Goal: Task Accomplishment & Management: Complete application form

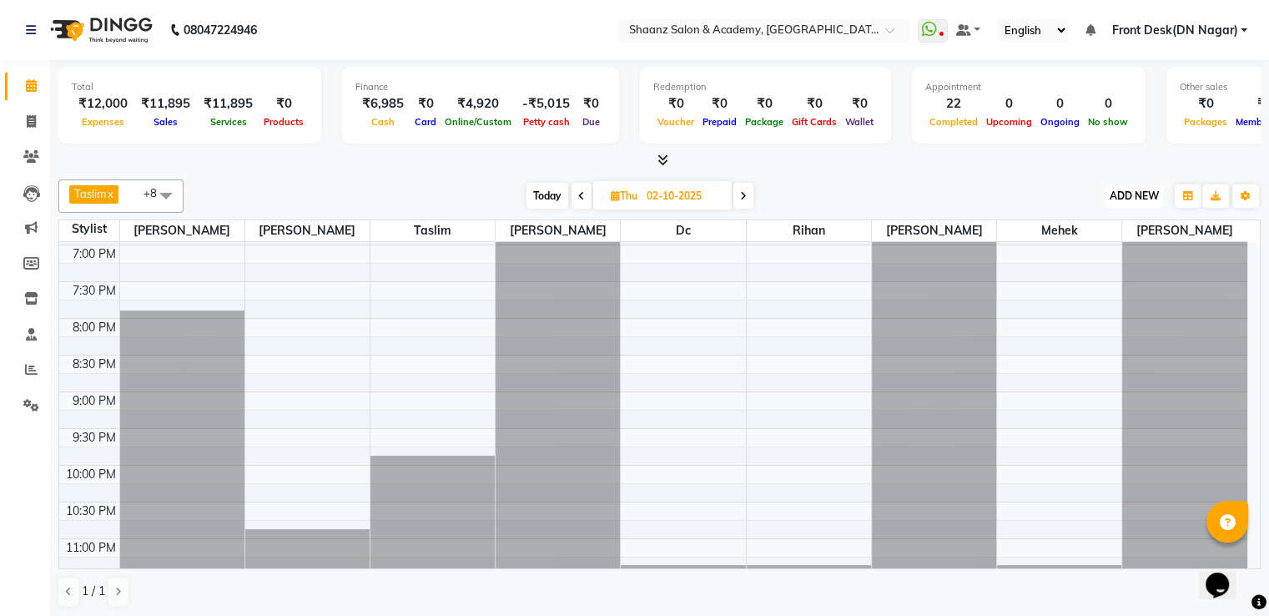
click at [1148, 198] on span "ADD NEW" at bounding box center [1134, 195] width 49 height 13
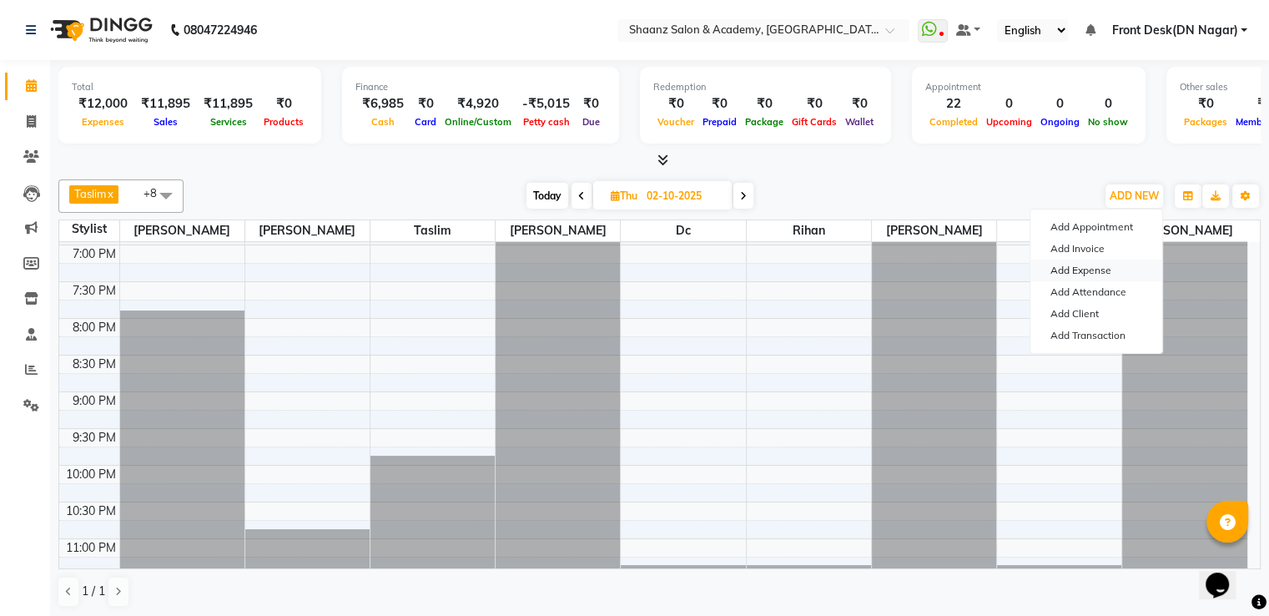
click at [1094, 267] on link "Add Expense" at bounding box center [1097, 271] width 132 height 22
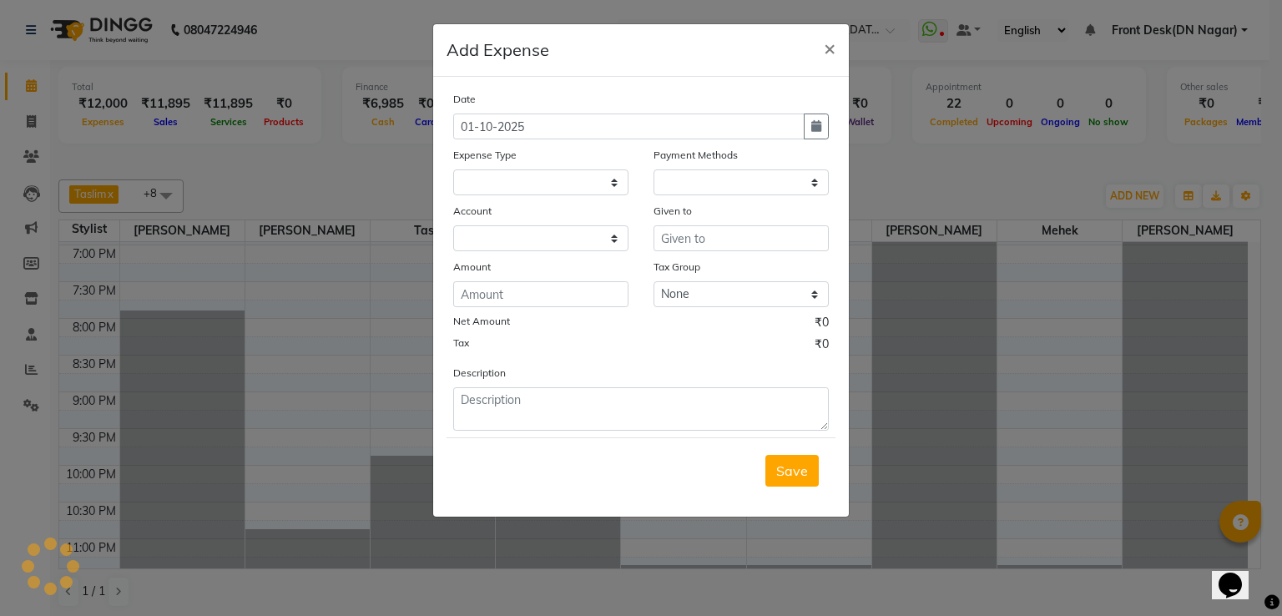
select select "1"
select select "5362"
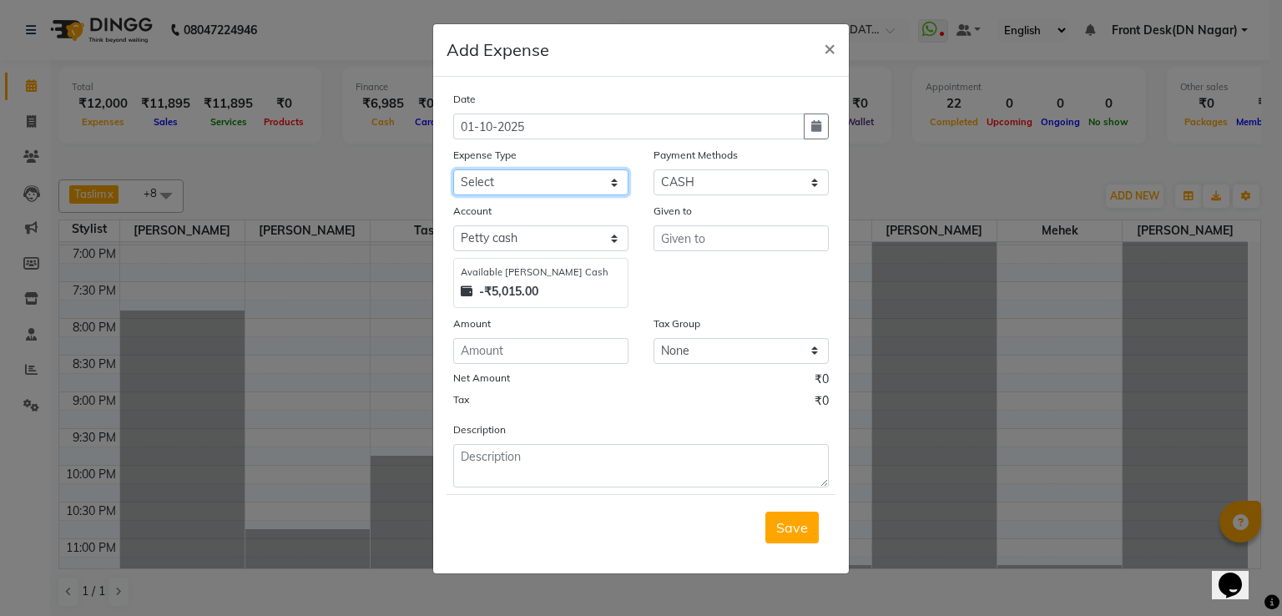
click at [521, 188] on select "Select Advance Salary Cash transfer to bank Client Snacks Equipment Incentive M…" at bounding box center [540, 182] width 175 height 26
select select "14871"
click at [453, 171] on select "Select Advance Salary Cash transfer to bank Client Snacks Equipment Incentive M…" at bounding box center [540, 182] width 175 height 26
click at [736, 171] on select "Select UPI GPay CARD PhonePe CASH Wallet" at bounding box center [740, 182] width 175 height 26
click at [653, 171] on select "Select UPI GPay CARD PhonePe CASH Wallet" at bounding box center [740, 182] width 175 height 26
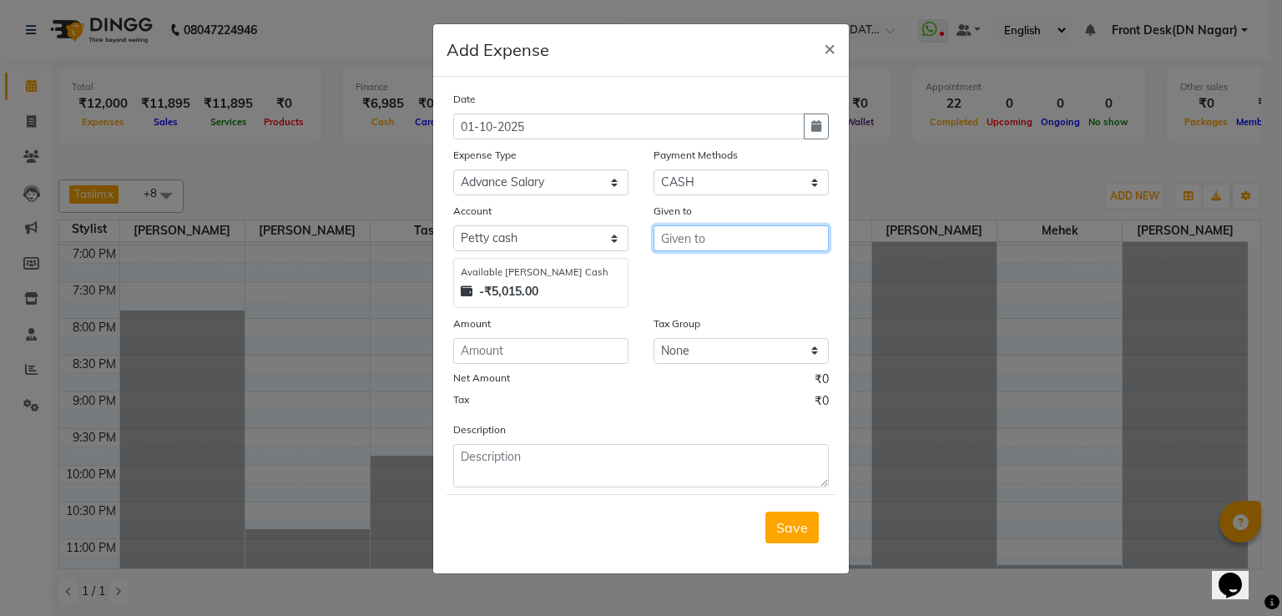
click at [702, 241] on input "text" at bounding box center [740, 238] width 175 height 26
click at [696, 300] on ngb-highlight "Ta slim" at bounding box center [694, 301] width 41 height 17
type input "Taslim"
click at [499, 359] on input "number" at bounding box center [540, 351] width 175 height 26
type input "200"
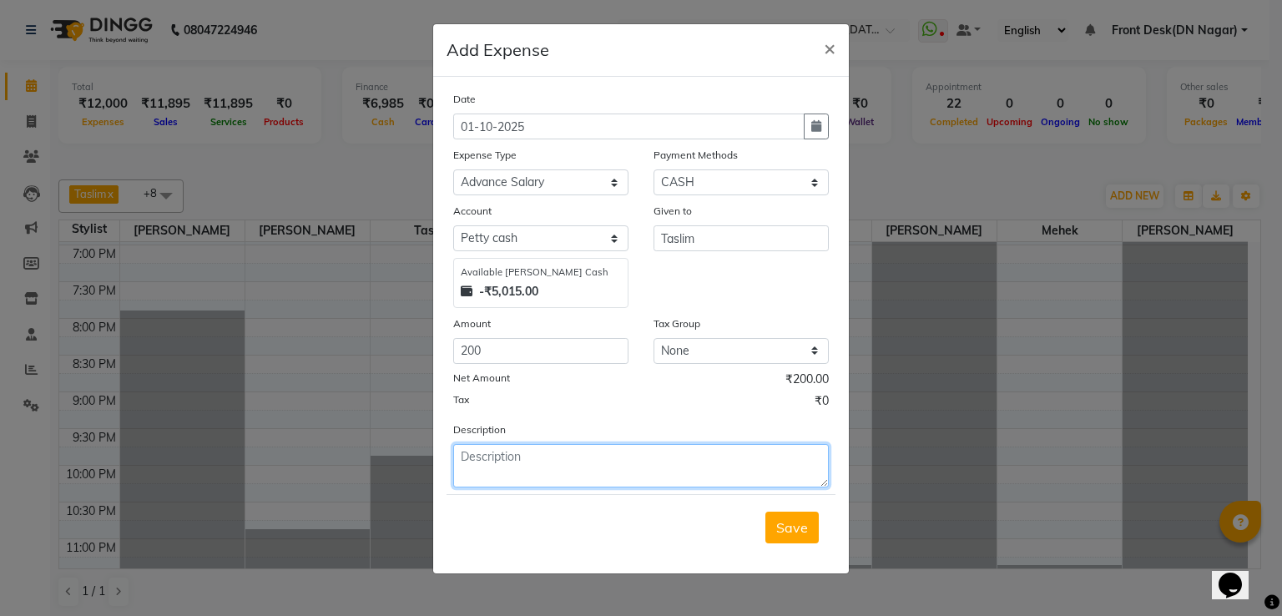
click at [504, 457] on textarea at bounding box center [641, 465] width 376 height 43
type textarea "advance"
click at [802, 520] on button "Save" at bounding box center [791, 528] width 53 height 32
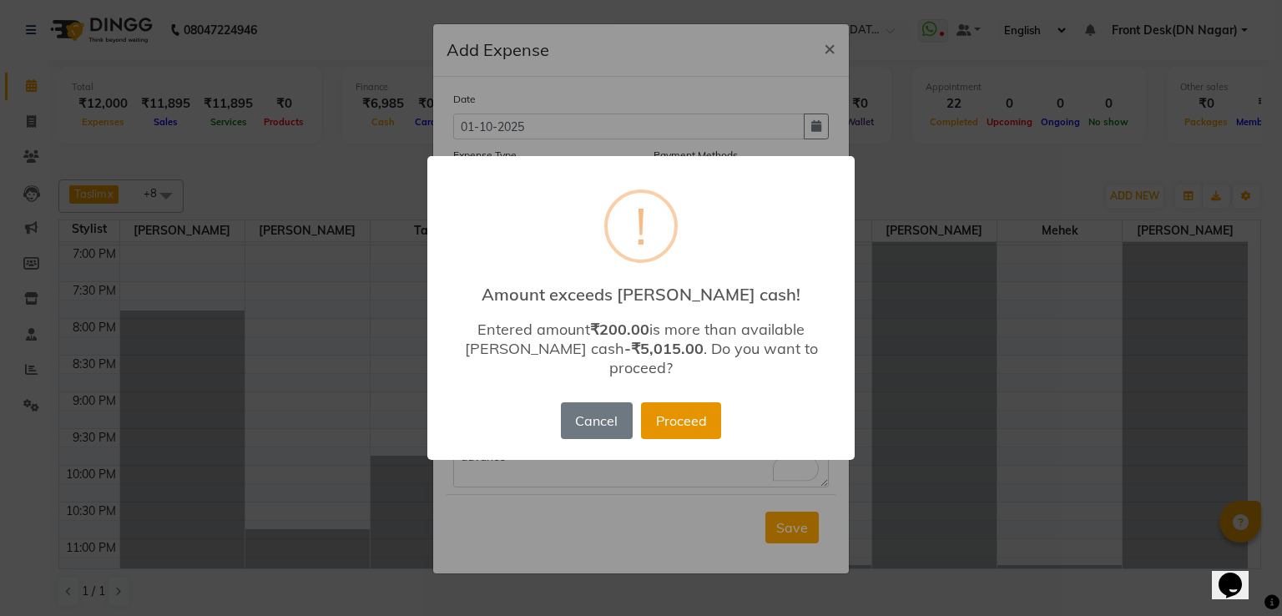
click at [698, 402] on button "Proceed" at bounding box center [681, 420] width 80 height 37
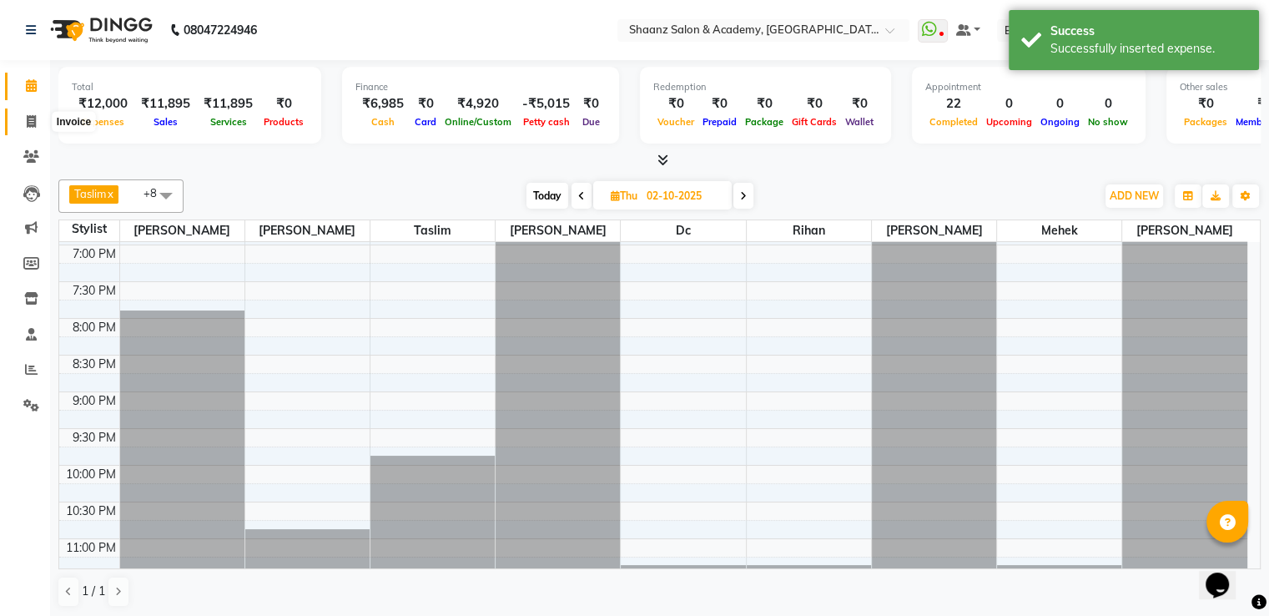
click at [33, 115] on icon at bounding box center [31, 121] width 9 height 13
select select "service"
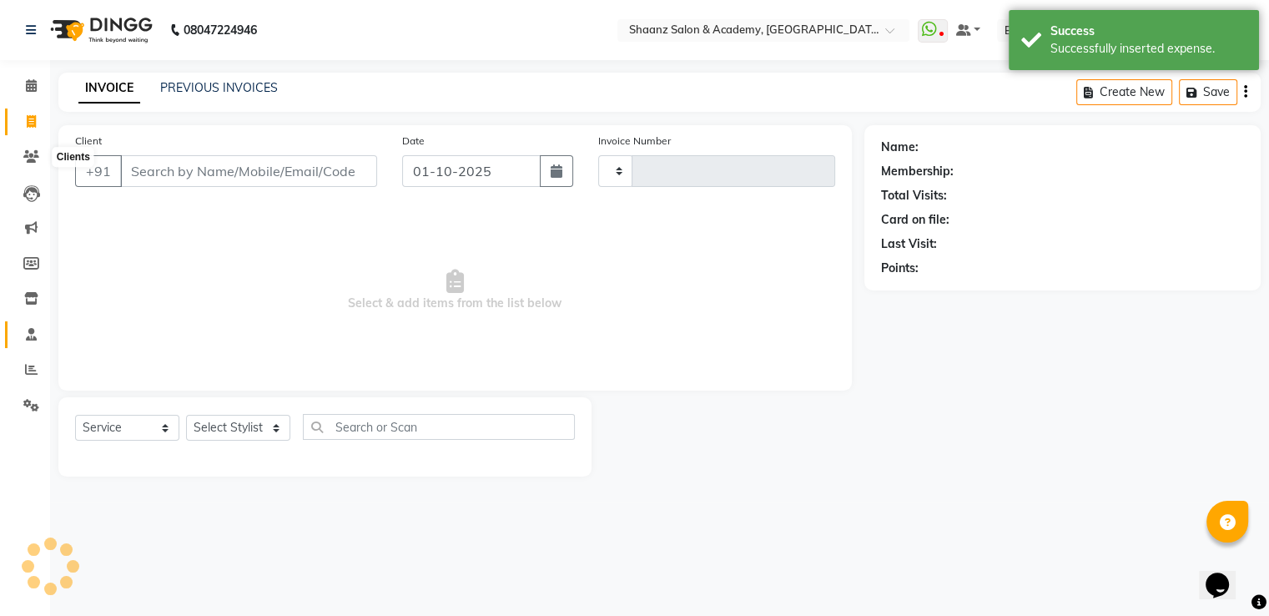
type input "3402"
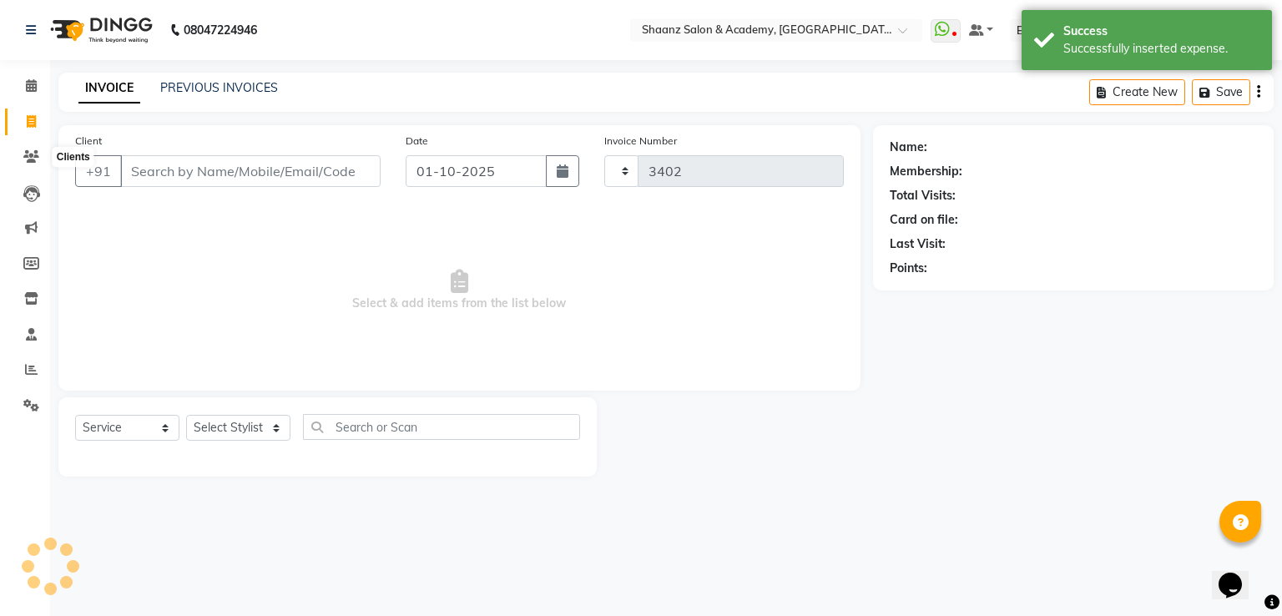
select select "6360"
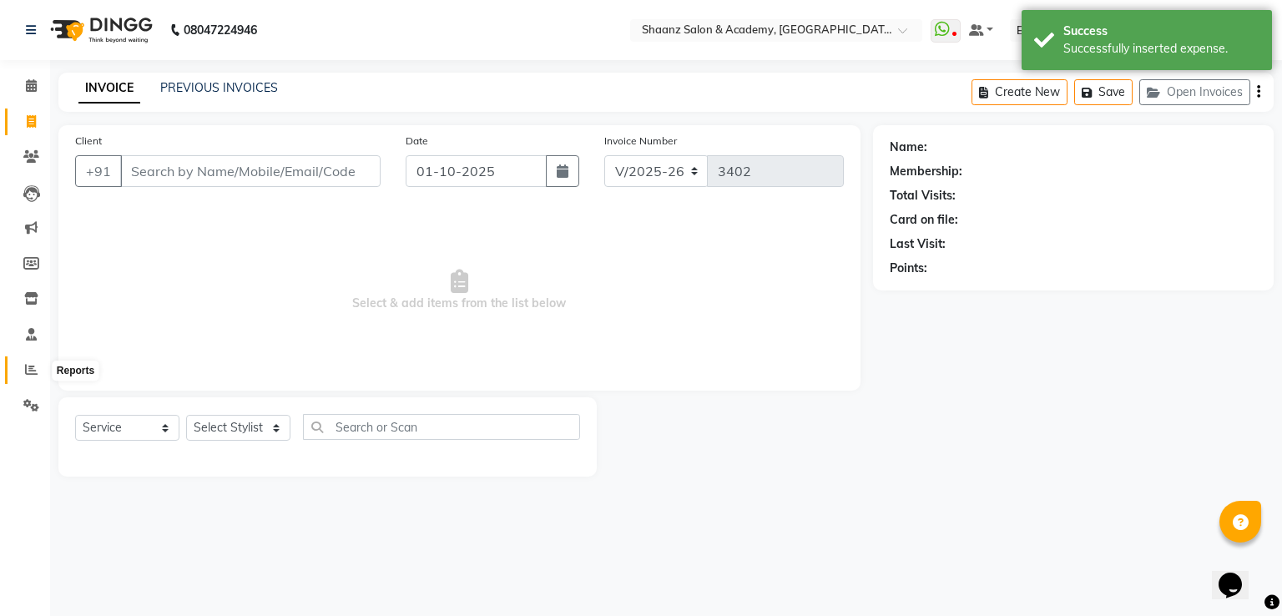
click at [26, 364] on icon at bounding box center [31, 369] width 13 height 13
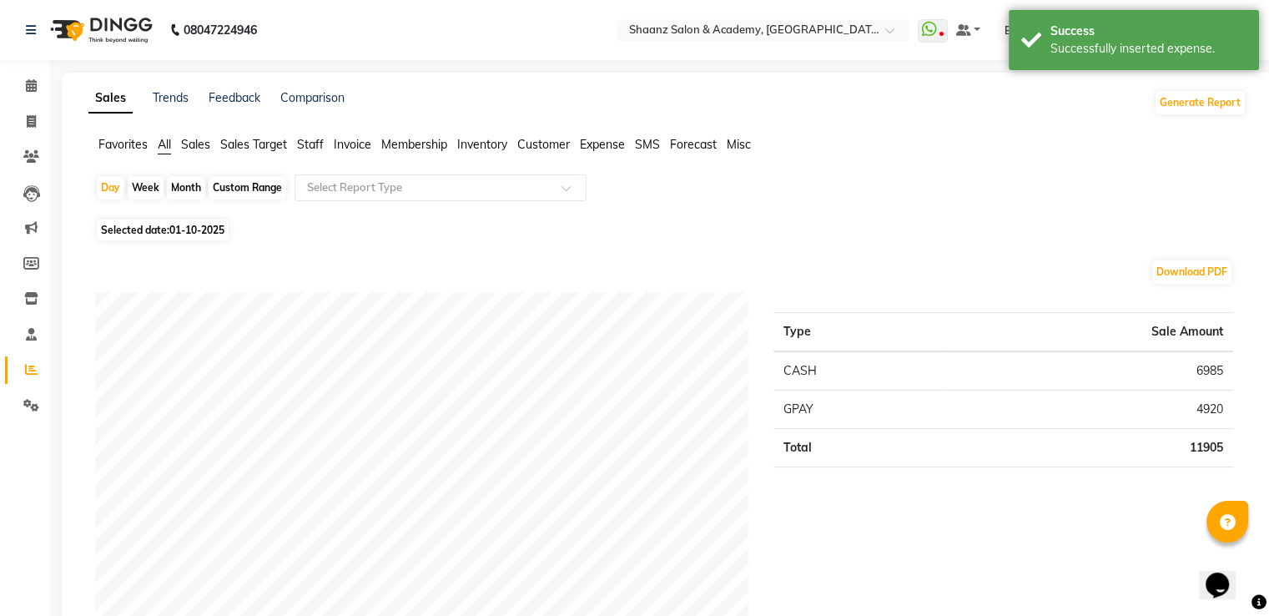
click at [620, 148] on span "Expense" at bounding box center [602, 144] width 45 height 15
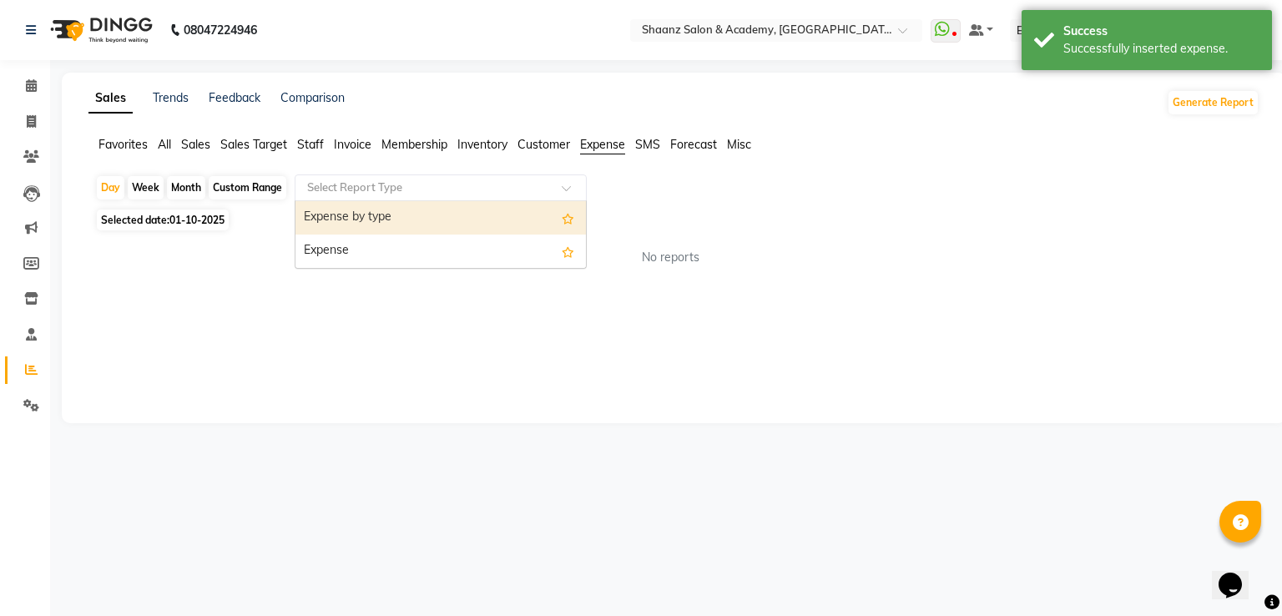
click at [392, 187] on input "text" at bounding box center [424, 187] width 240 height 17
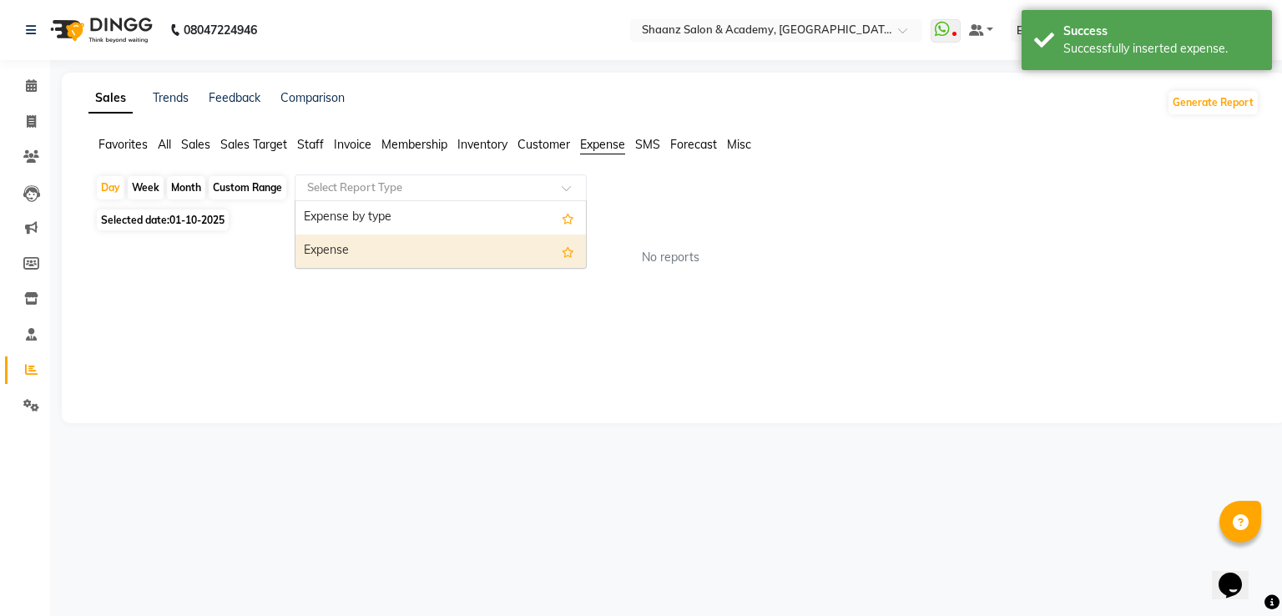
click at [362, 245] on div "Expense" at bounding box center [440, 251] width 290 height 33
select select "filtered_report"
select select "csv"
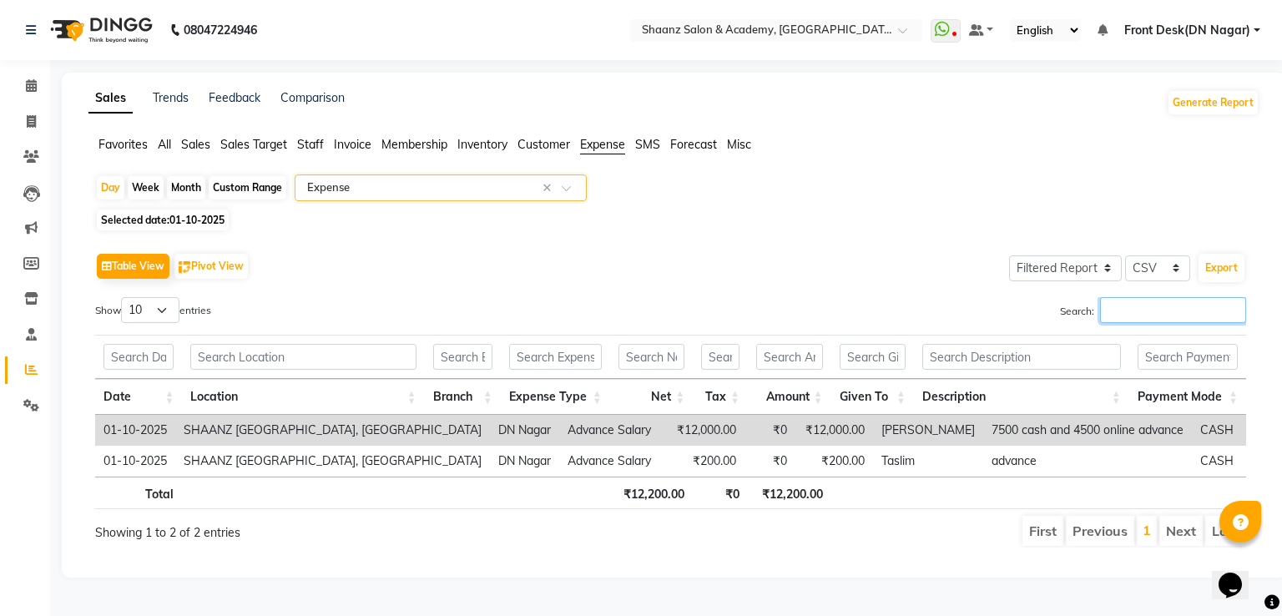
drag, startPoint x: 1131, startPoint y: 310, endPoint x: 1072, endPoint y: 305, distance: 58.6
click at [1131, 309] on input "Search:" at bounding box center [1173, 310] width 146 height 26
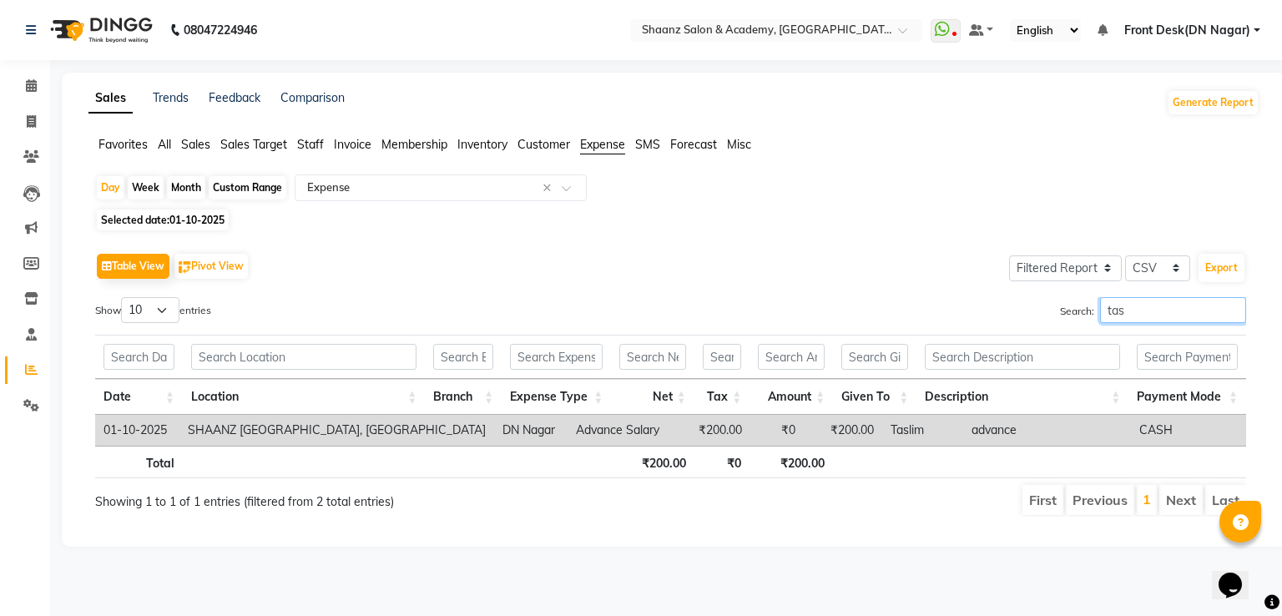
type input "tas"
click at [146, 219] on span "Selected date: [DATE]" at bounding box center [163, 219] width 132 height 21
select select "10"
select select "2025"
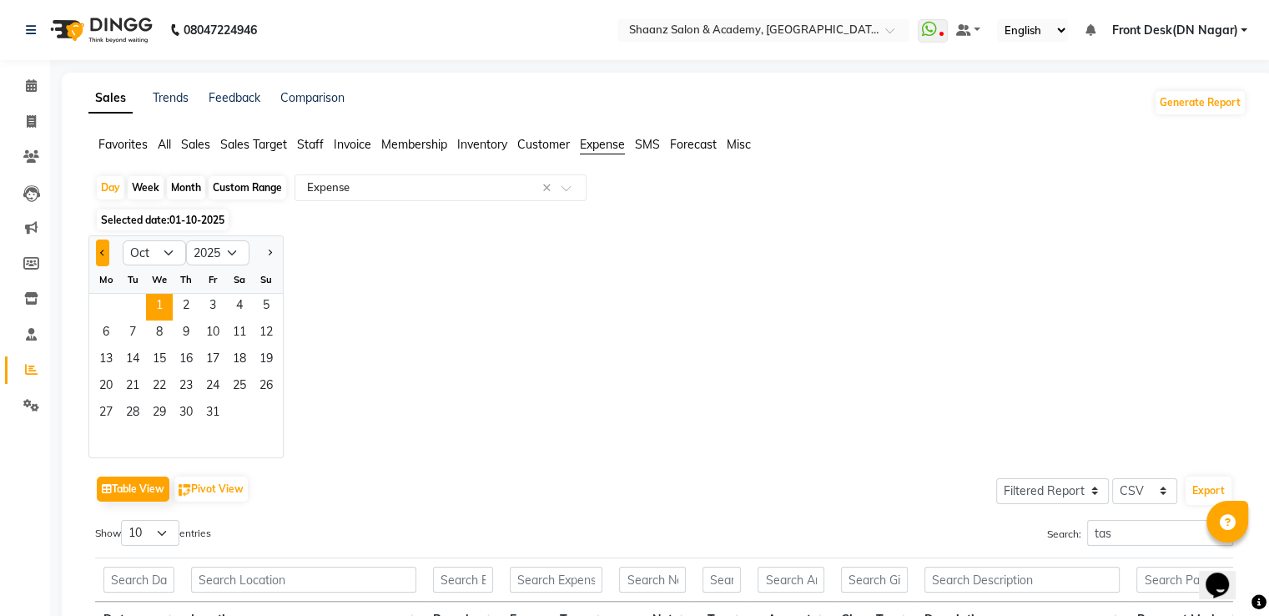
click at [101, 254] on span "Previous month" at bounding box center [103, 253] width 6 height 6
select select "9"
click at [101, 320] on span "1" at bounding box center [106, 307] width 27 height 27
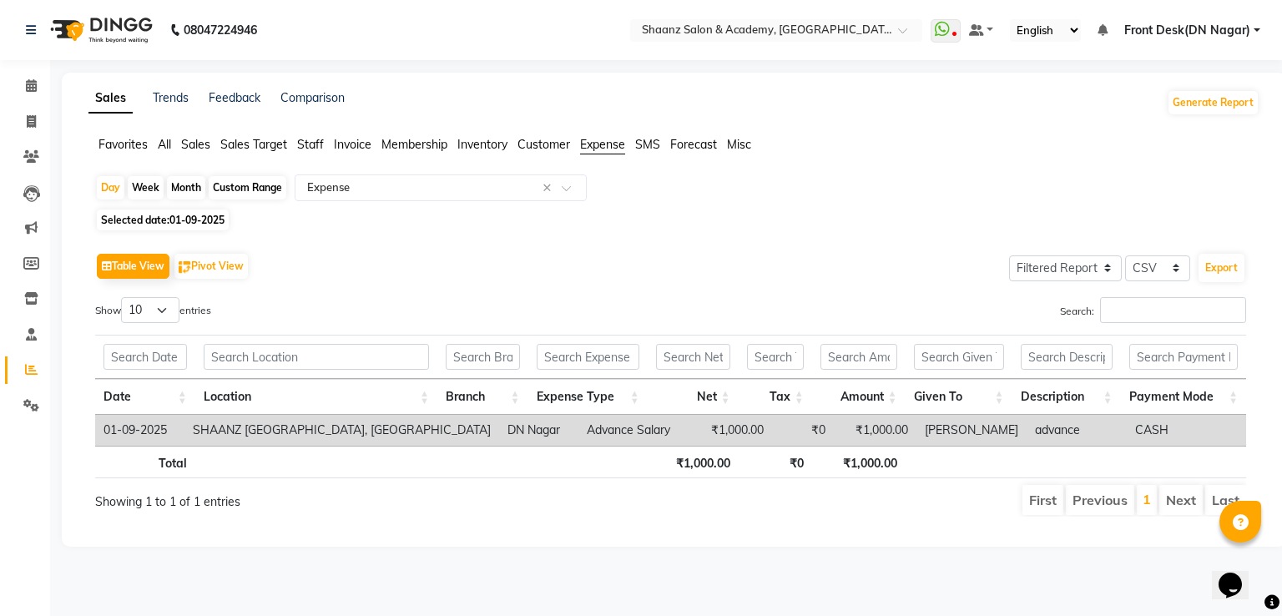
click at [185, 171] on app-reports "Favorites All Sales Sales Target Staff Invoice Membership Inventory Customer Ex…" at bounding box center [673, 333] width 1191 height 394
click at [185, 184] on div "Month" at bounding box center [186, 187] width 38 height 23
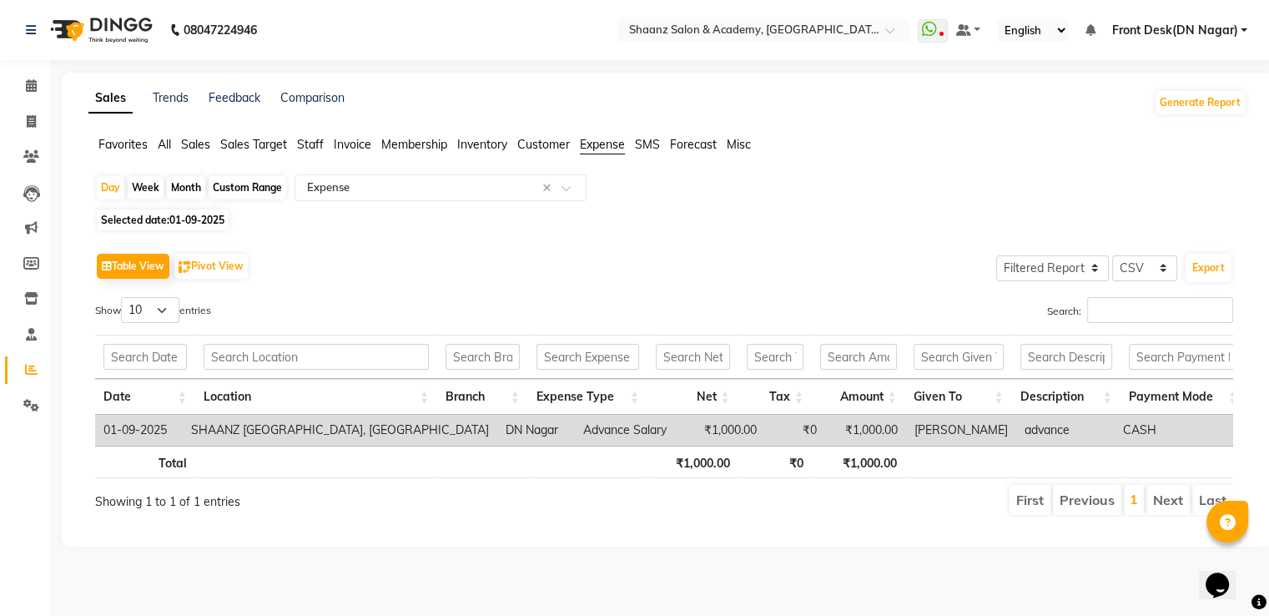
select select "9"
select select "2025"
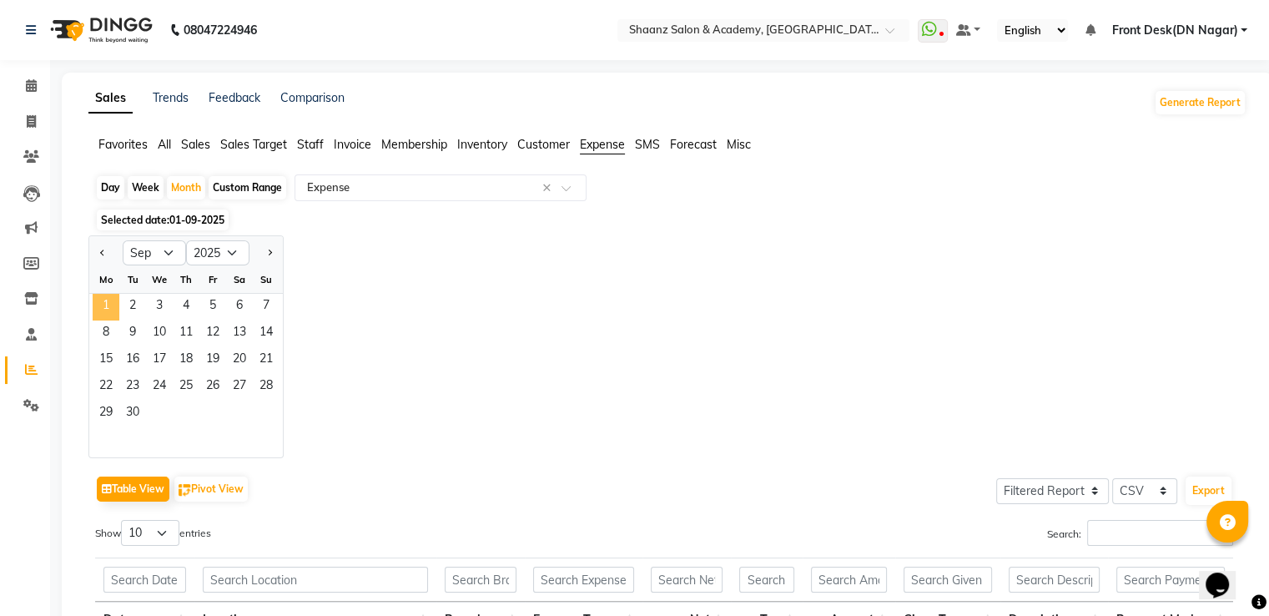
click at [98, 303] on span "1" at bounding box center [106, 307] width 27 height 27
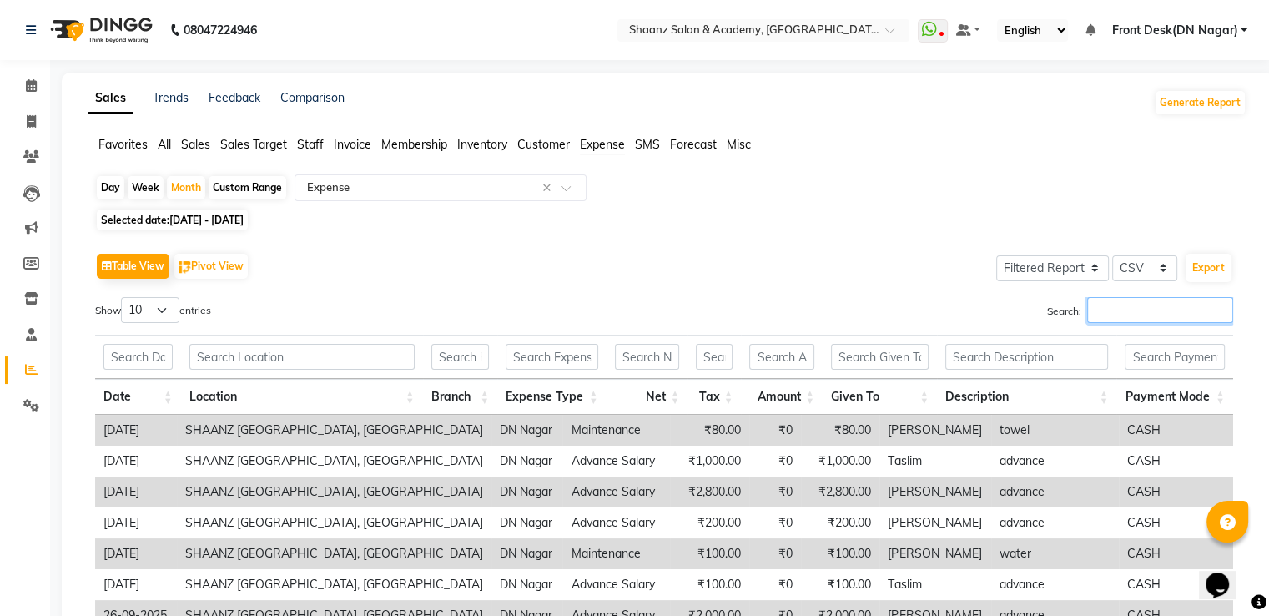
click at [1122, 311] on input "Search:" at bounding box center [1160, 310] width 146 height 26
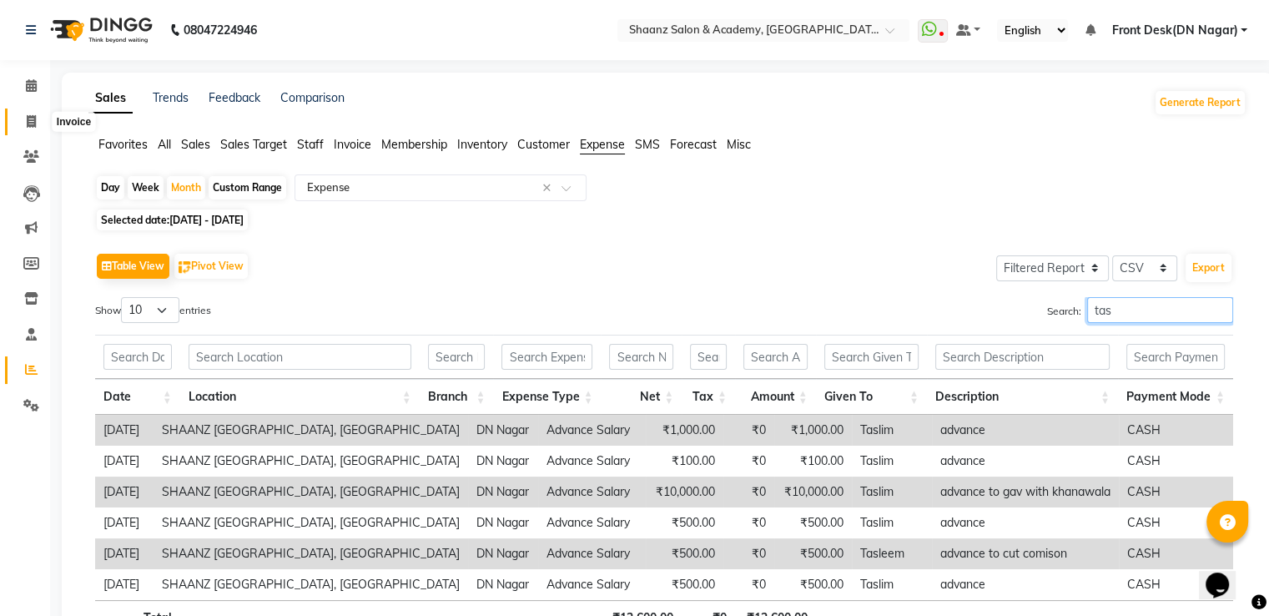
type input "tas"
click at [34, 124] on icon at bounding box center [31, 121] width 9 height 13
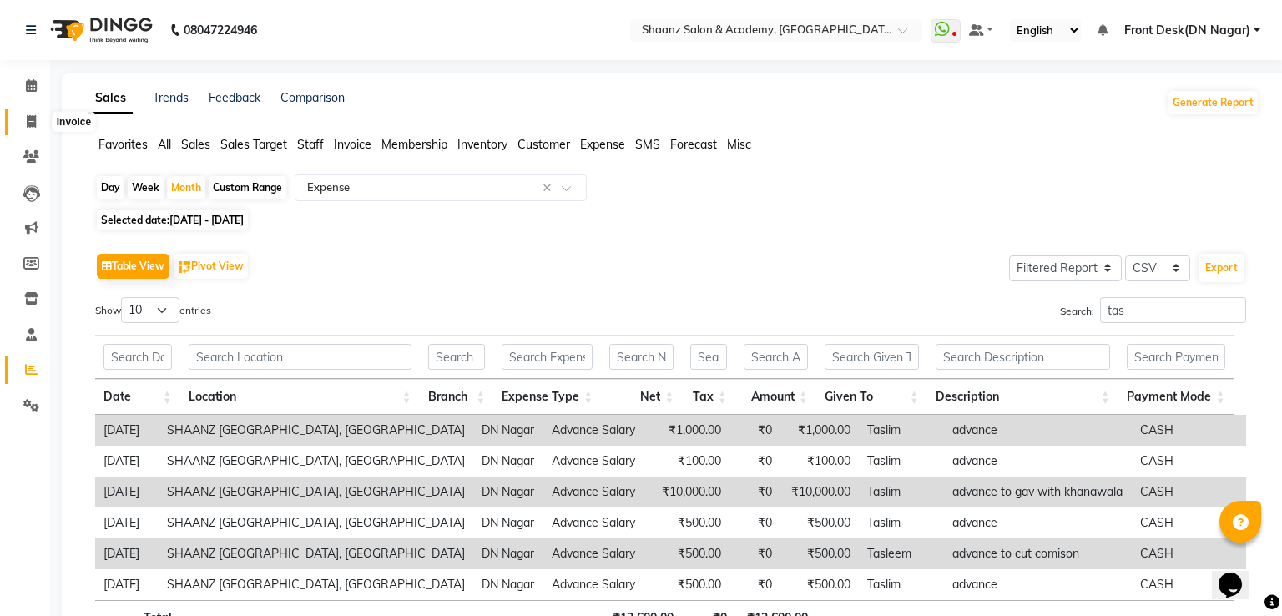
select select "6360"
select select "service"
